Goal: Find specific page/section: Find specific page/section

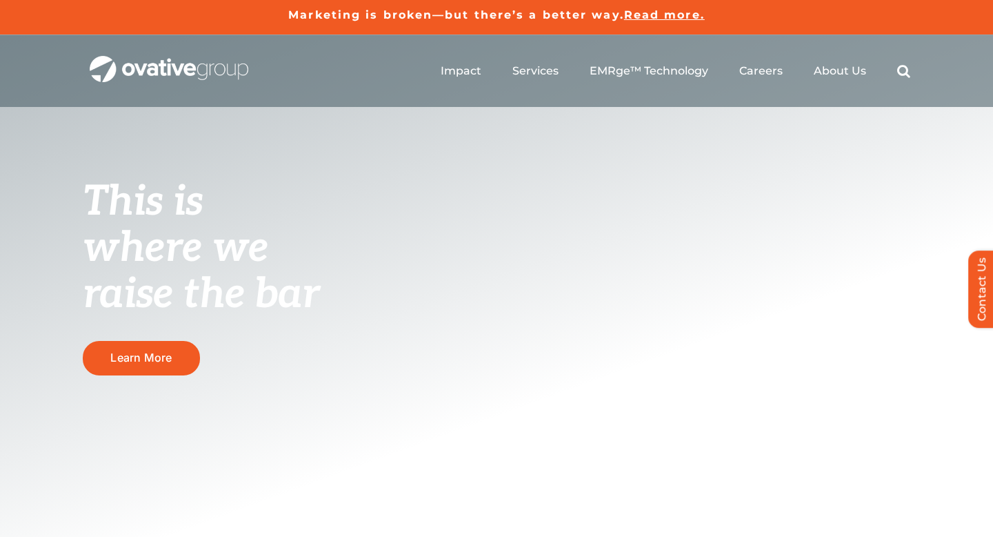
click at [135, 70] on img "OG_Full_horizontal_WHT" at bounding box center [169, 69] width 159 height 27
click at [845, 70] on span "About Us" at bounding box center [840, 70] width 52 height 14
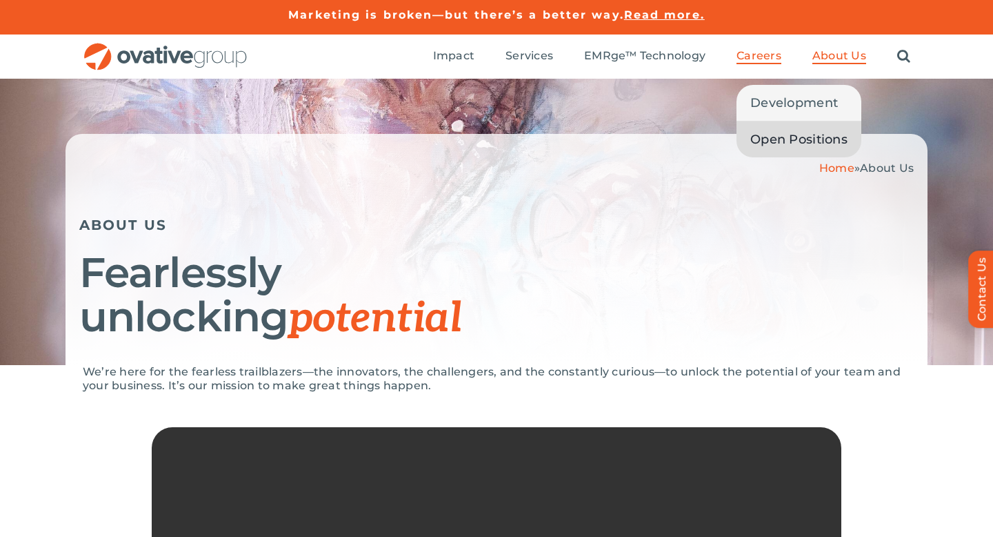
click at [775, 139] on span "Open Positions" at bounding box center [798, 139] width 97 height 19
